Goal: Task Accomplishment & Management: Complete application form

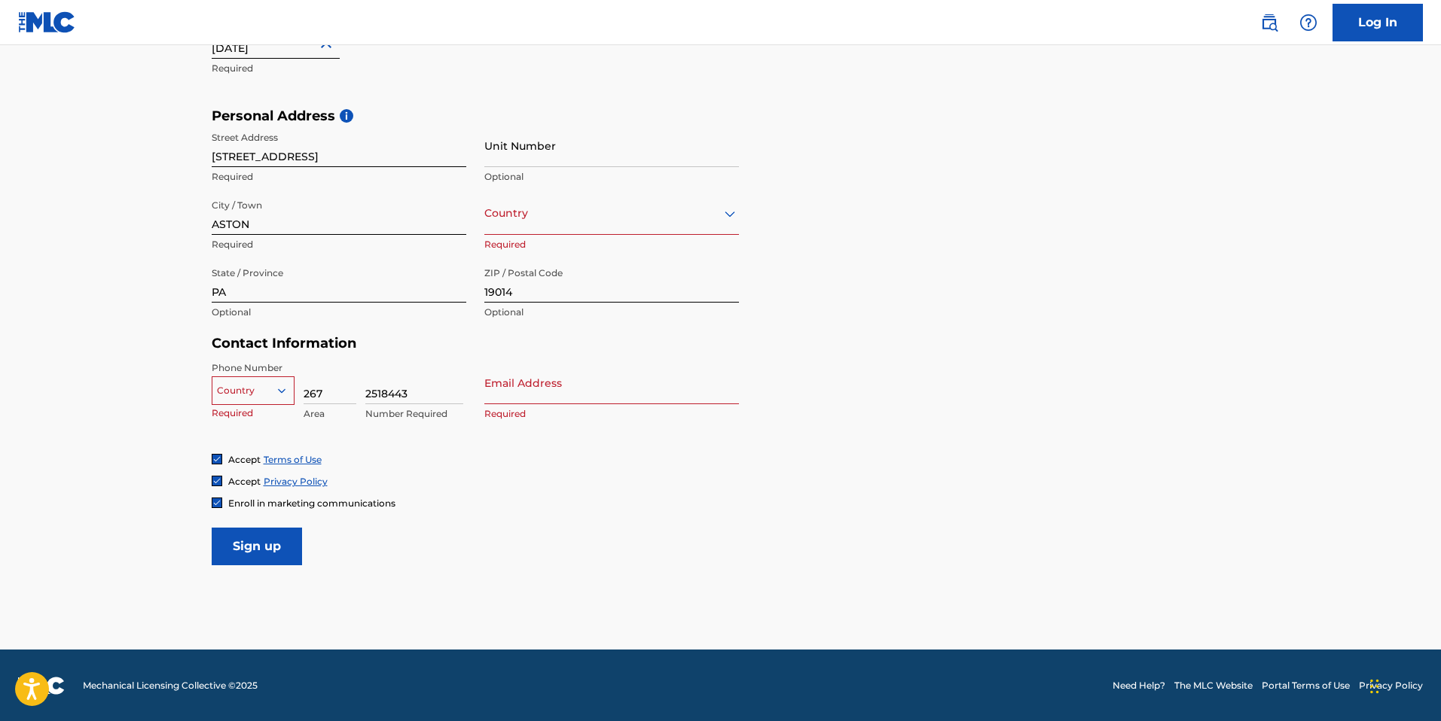
scroll to position [456, 0]
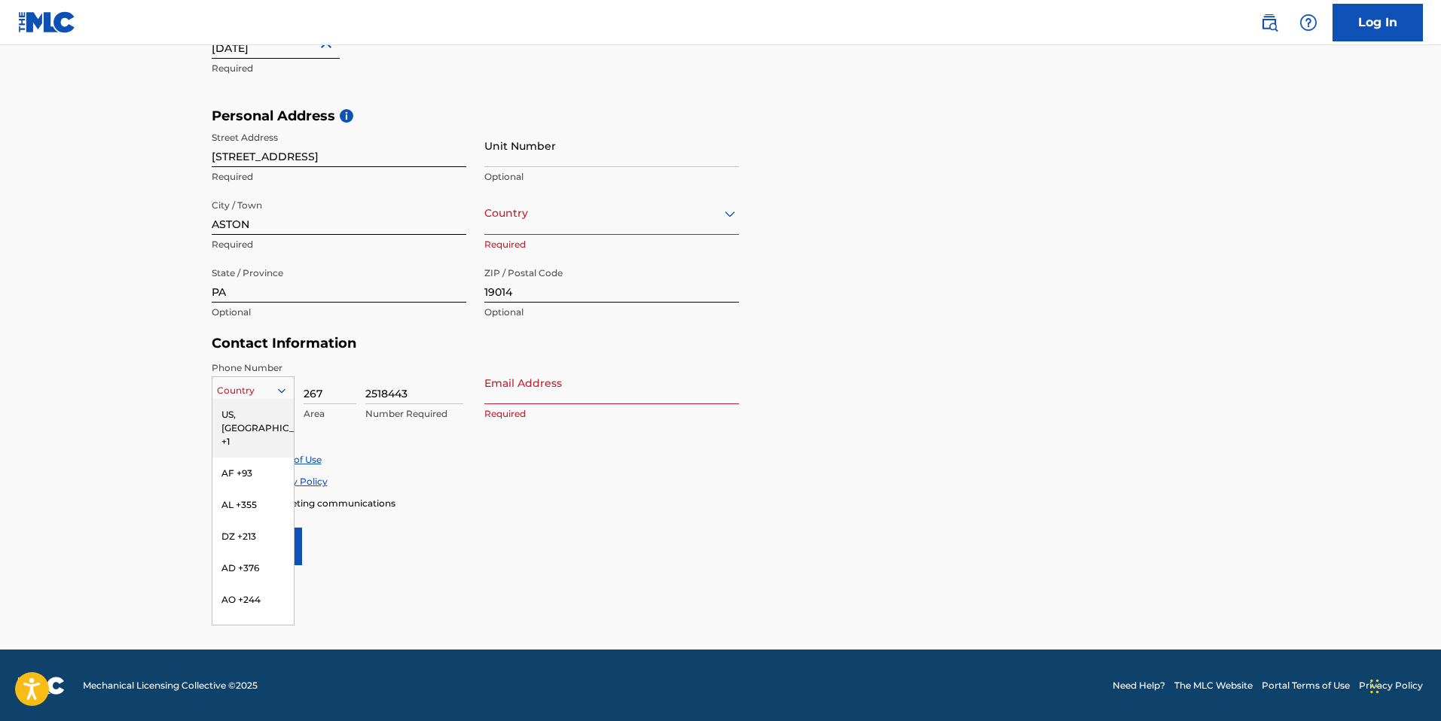
click at [280, 387] on icon at bounding box center [282, 391] width 14 height 14
click at [251, 416] on div "US, [GEOGRAPHIC_DATA] +1" at bounding box center [252, 428] width 81 height 59
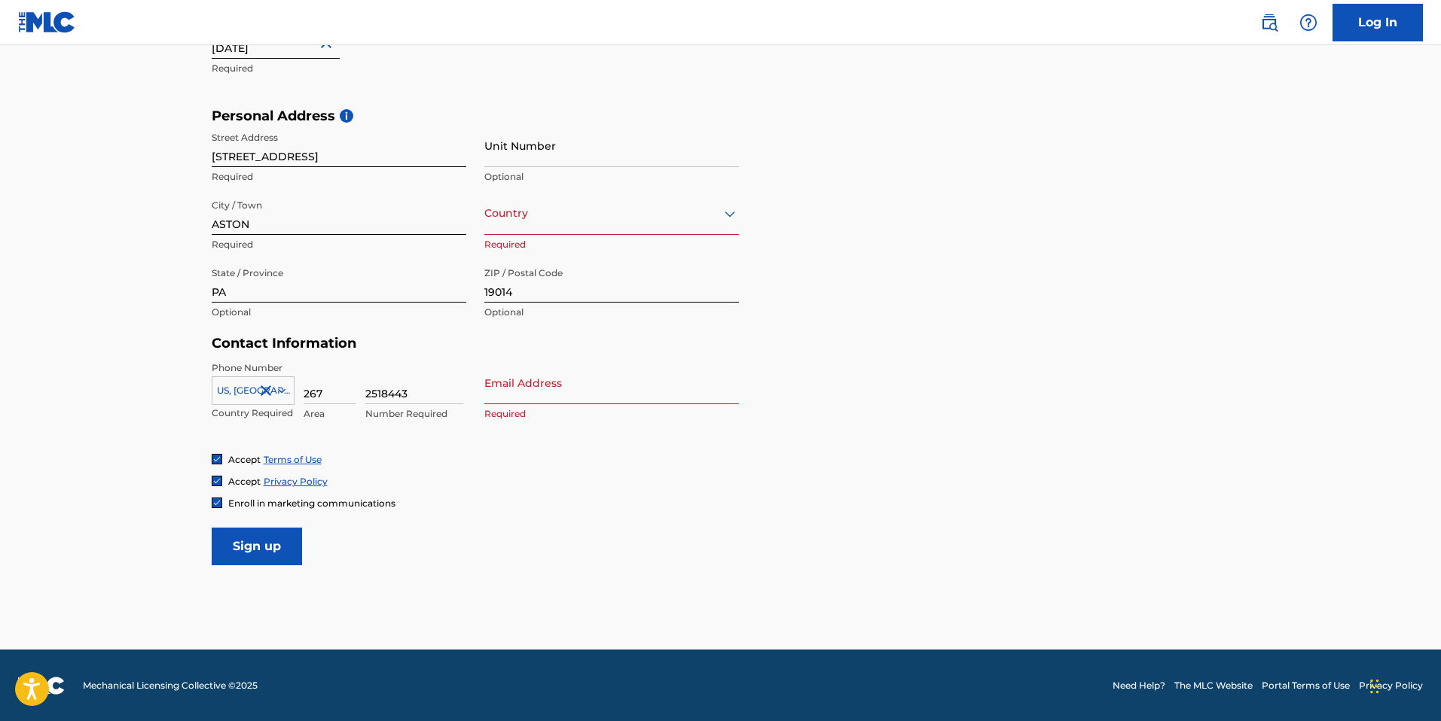
click at [581, 388] on input "Email Address" at bounding box center [611, 382] width 255 height 43
type input "[EMAIL_ADDRESS][DOMAIN_NAME]"
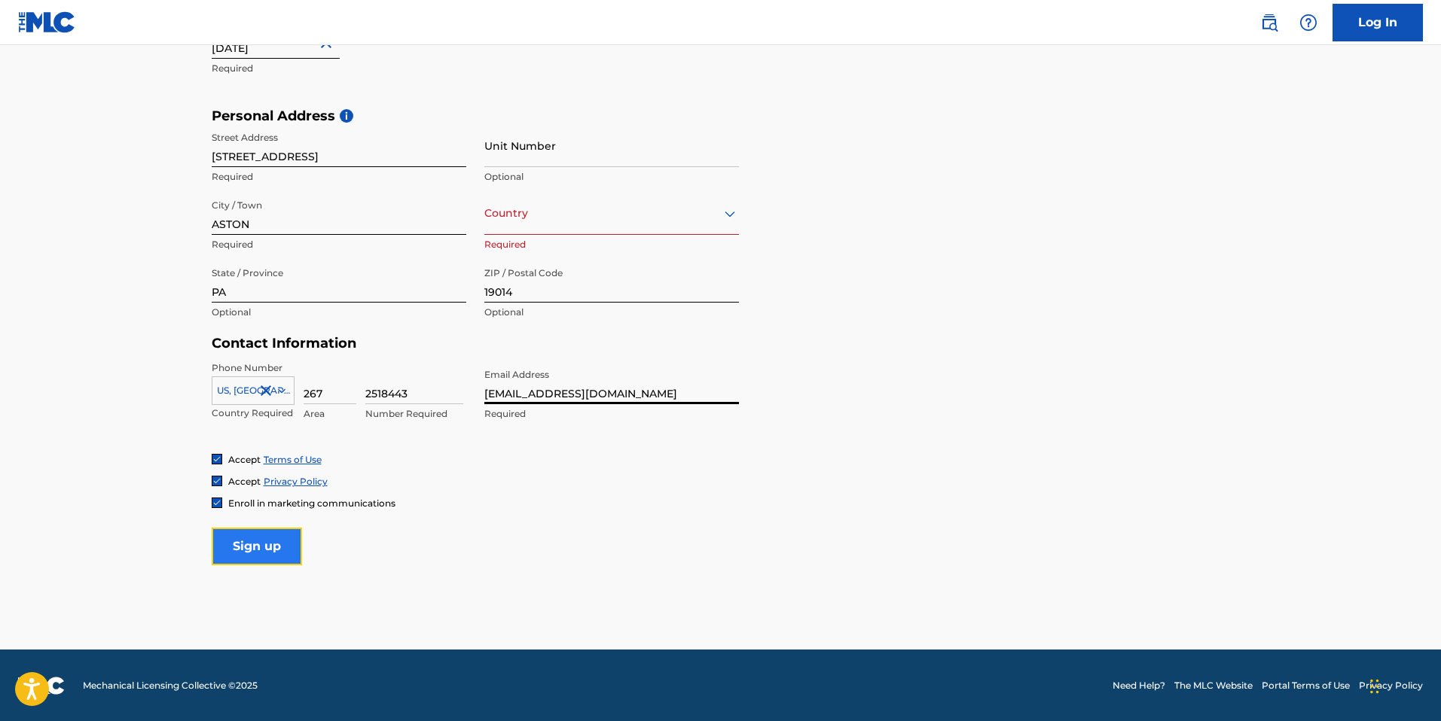
click at [287, 543] on input "Sign up" at bounding box center [257, 547] width 90 height 38
click at [526, 223] on div "Country" at bounding box center [611, 213] width 255 height 43
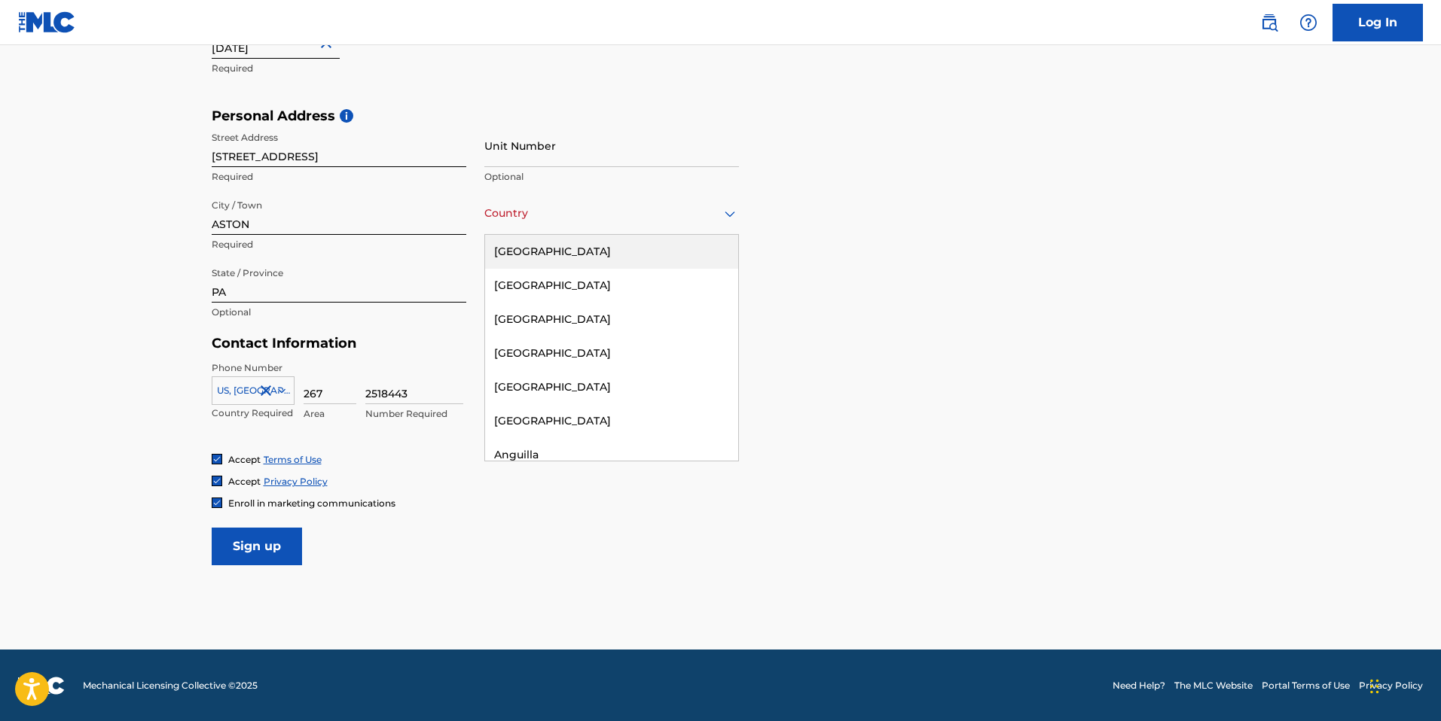
click at [542, 253] on div "[GEOGRAPHIC_DATA]" at bounding box center [611, 252] width 253 height 34
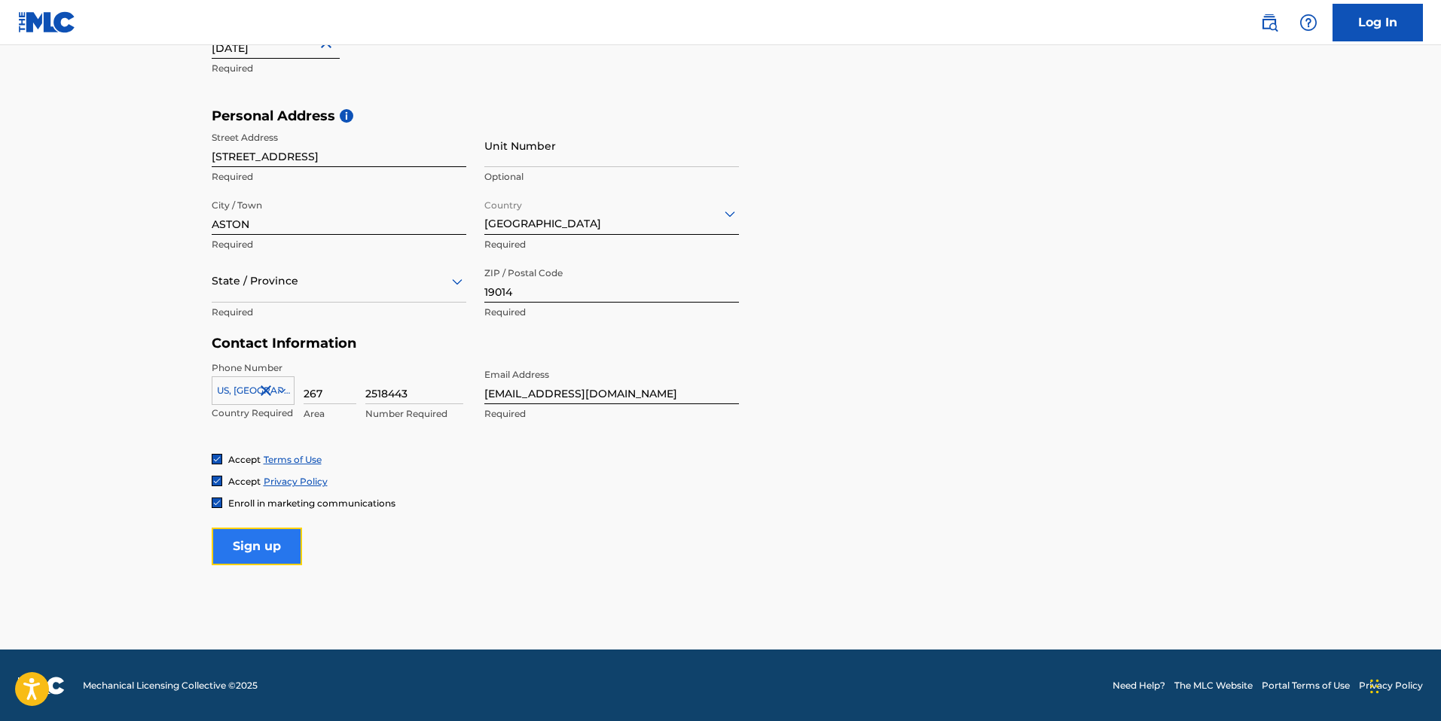
click at [288, 547] on input "Sign up" at bounding box center [257, 547] width 90 height 38
click at [279, 298] on div "State / Province" at bounding box center [339, 281] width 255 height 43
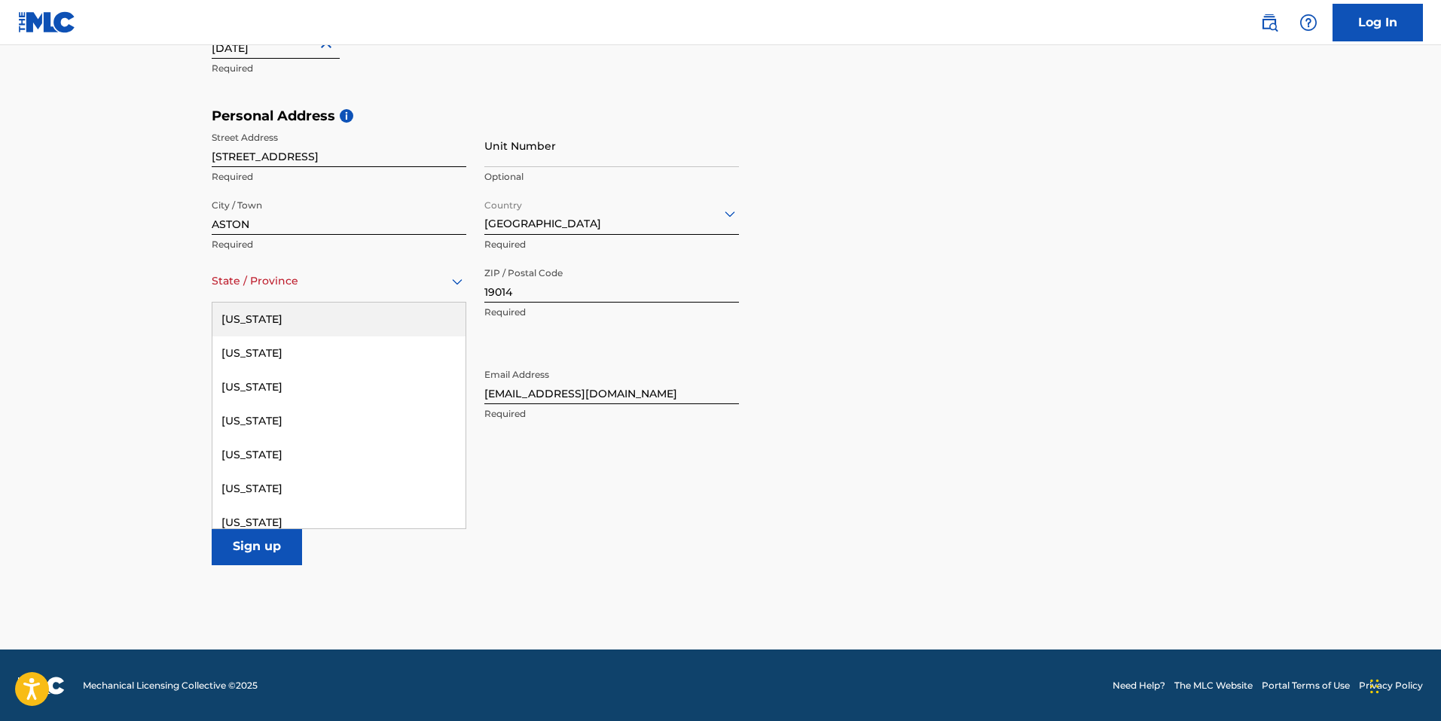
type input "p"
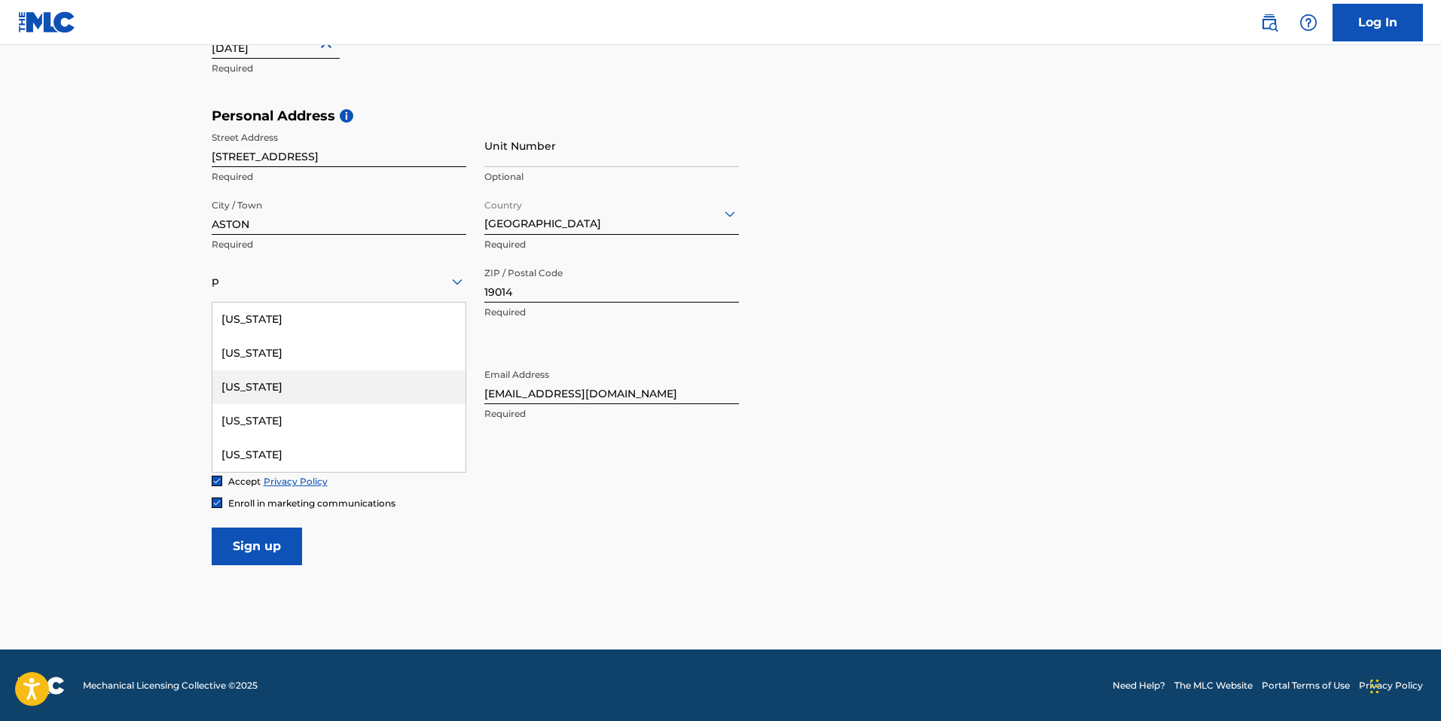
click at [297, 386] on div "[US_STATE]" at bounding box center [338, 388] width 253 height 34
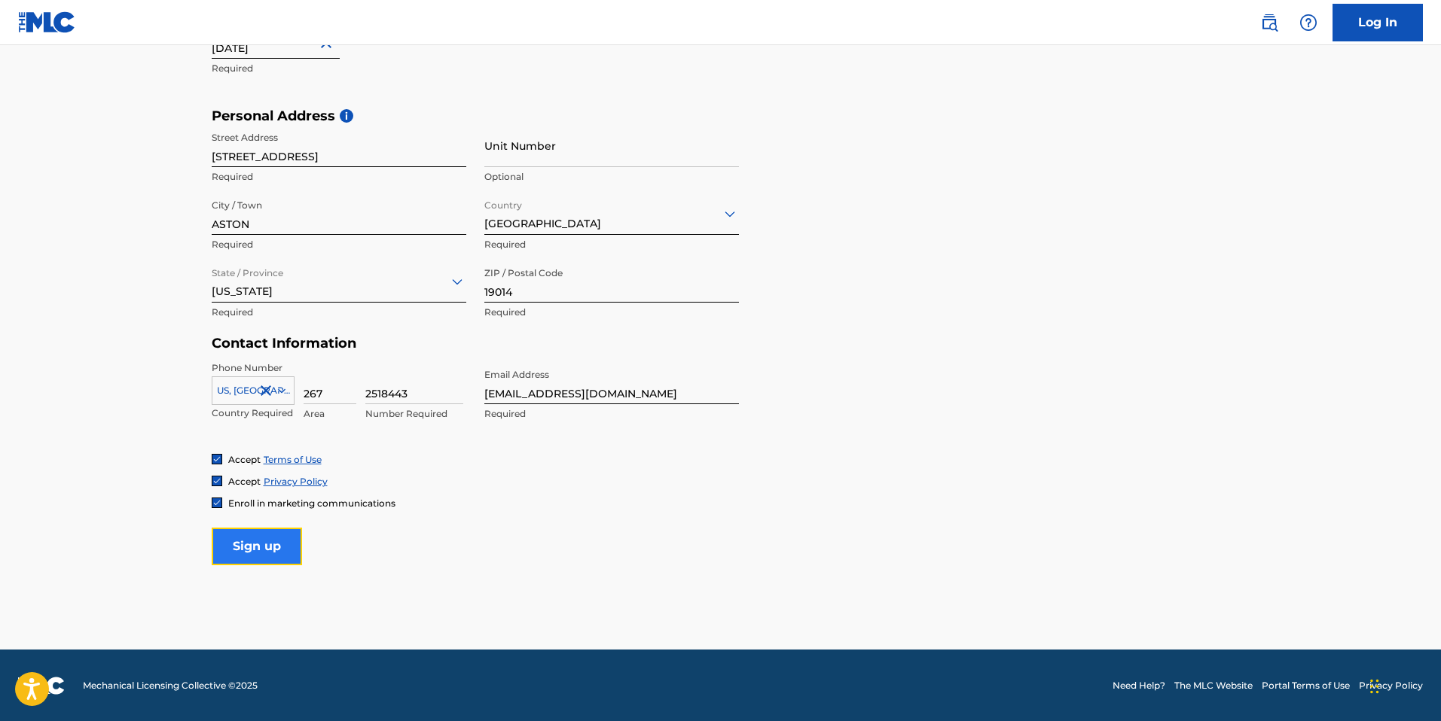
click at [285, 557] on input "Sign up" at bounding box center [257, 547] width 90 height 38
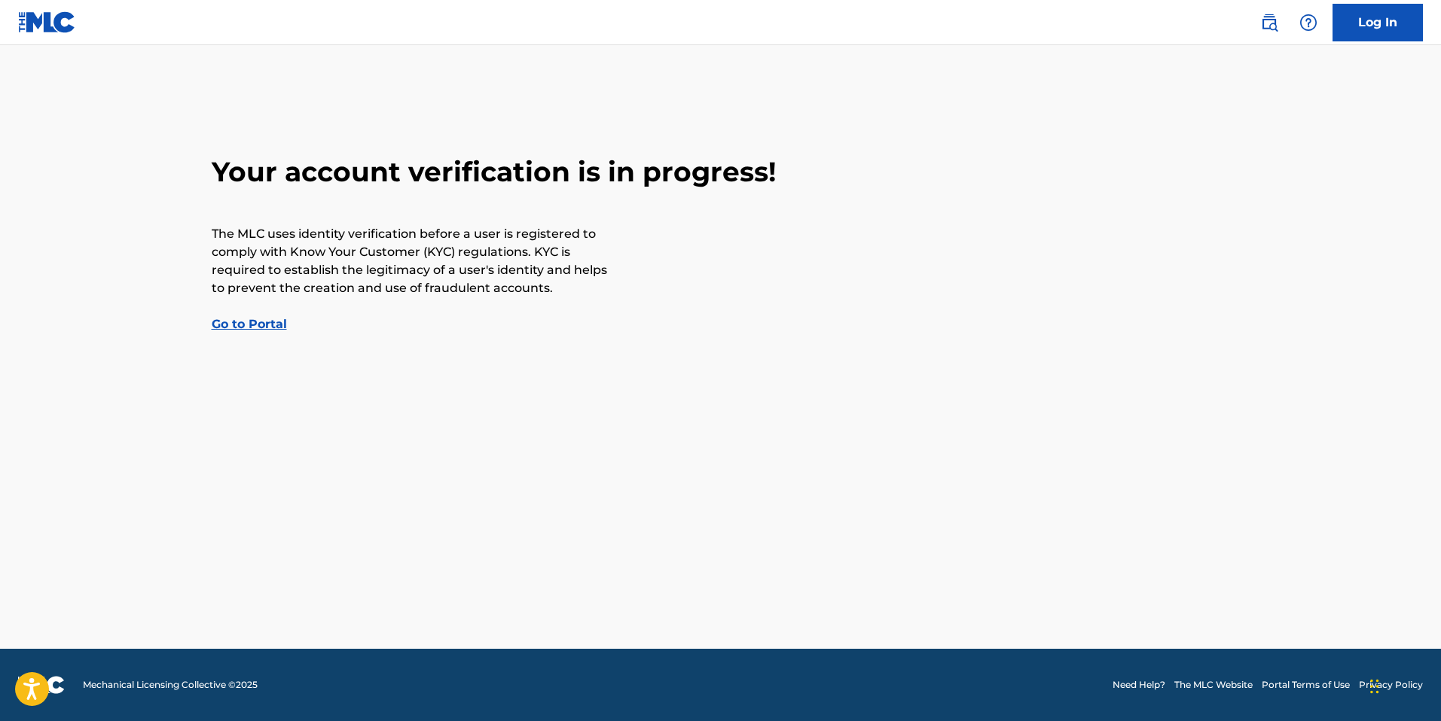
click at [277, 337] on main "Your account verification is in progress! The MLC uses identity verification be…" at bounding box center [720, 347] width 1441 height 604
click at [272, 331] on link "Go to Portal" at bounding box center [249, 324] width 75 height 14
